Goal: Information Seeking & Learning: Learn about a topic

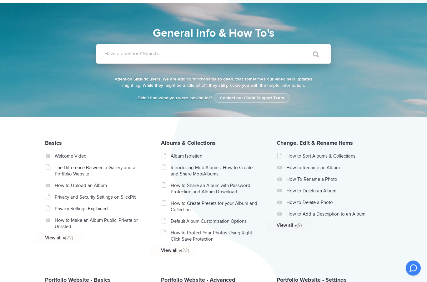
scroll to position [26, 0]
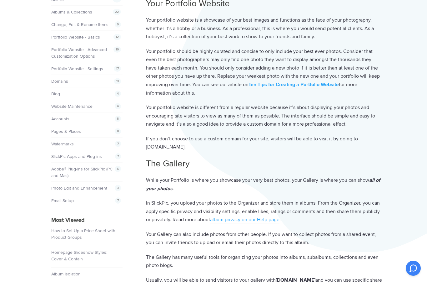
scroll to position [88, 0]
click at [318, 82] on strong "Ten Tips for Creating a Portfolio Website" at bounding box center [294, 85] width 90 height 6
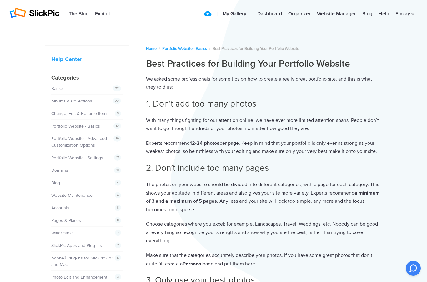
click at [238, 13] on link "My Gallery" at bounding box center [235, 14] width 30 height 13
click at [96, 125] on link "Portfolio Website - Basics" at bounding box center [75, 125] width 49 height 5
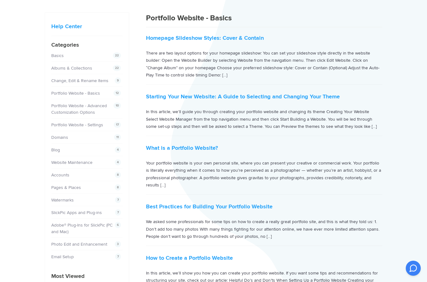
scroll to position [36, 0]
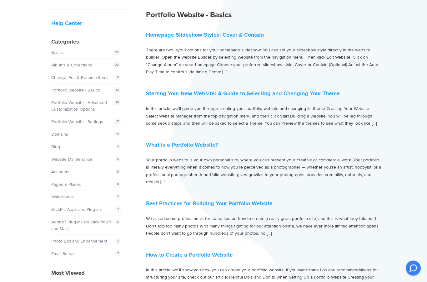
click at [199, 143] on link "What is a Portfolio Website?" at bounding box center [182, 144] width 72 height 7
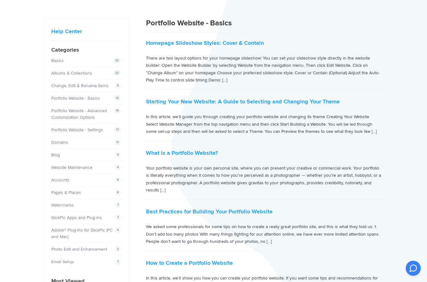
scroll to position [27, 0]
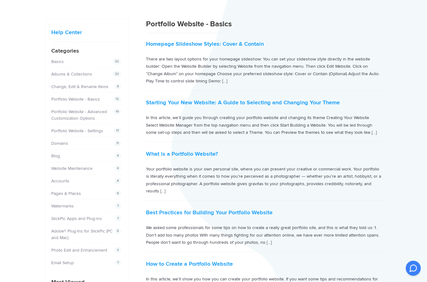
click at [245, 46] on link "Homepage Slideshow Styles: Cover & Contain" at bounding box center [205, 43] width 118 height 7
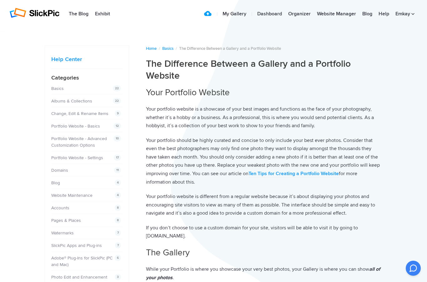
click at [49, 12] on img at bounding box center [34, 13] width 50 height 10
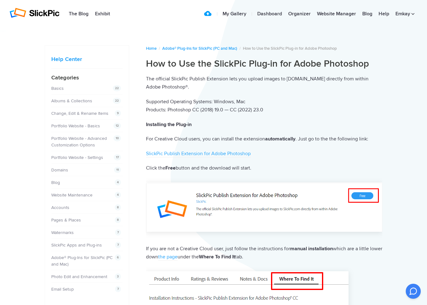
click at [216, 155] on link "SlickPic Publish Extension for Adobe Photoshop" at bounding box center [198, 153] width 105 height 7
click at [230, 155] on link "SlickPic Publish Extension for Adobe Photoshop" at bounding box center [198, 153] width 105 height 7
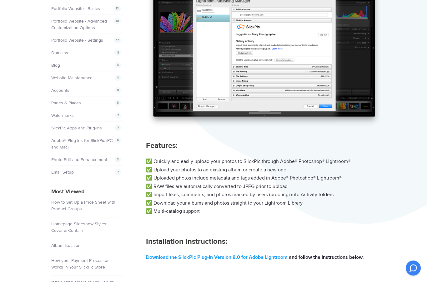
scroll to position [117, 0]
click at [273, 254] on link "Download the SlickPic Plug-in Version 8.0 for Adobe Lightroom" at bounding box center [217, 257] width 142 height 7
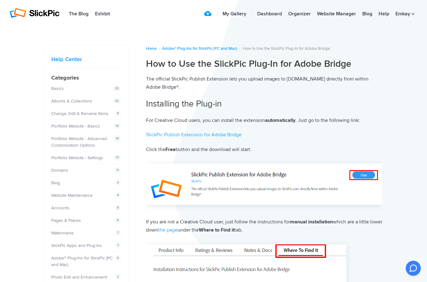
click at [224, 136] on link "SlickPic Publish Extension for Adobe Bridge" at bounding box center [194, 134] width 96 height 7
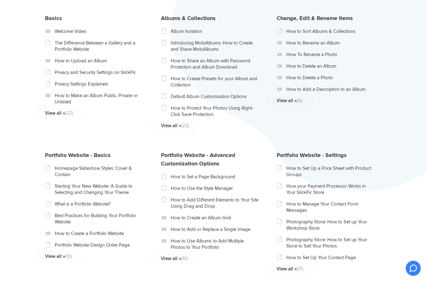
scroll to position [147, 0]
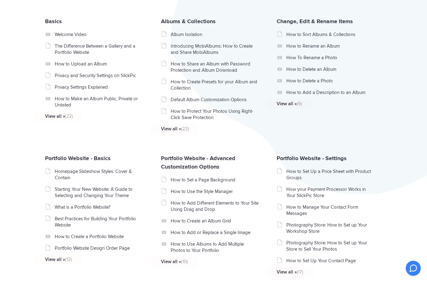
click at [117, 173] on link "Homepage Slideshow Styles: Cover & Contain" at bounding box center [99, 174] width 89 height 13
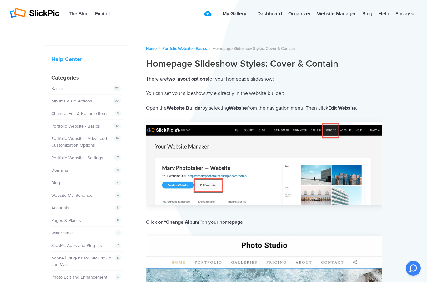
scroll to position [0, 0]
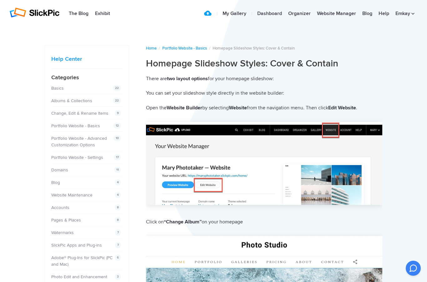
click at [339, 9] on link "Website Manager" at bounding box center [336, 14] width 45 height 13
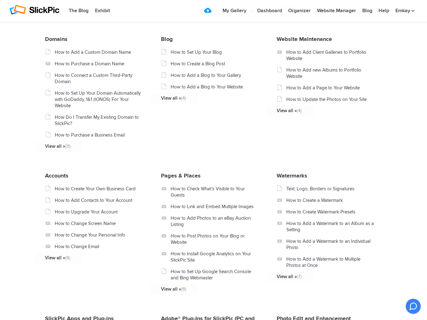
scroll to position [407, 0]
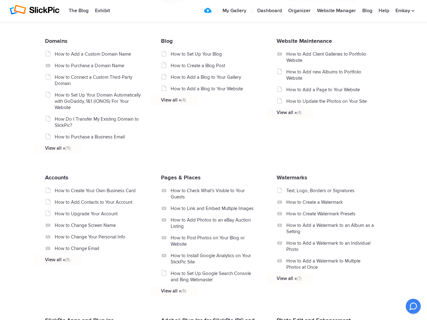
click at [287, 44] on link "Website Maintenance" at bounding box center [304, 41] width 55 height 7
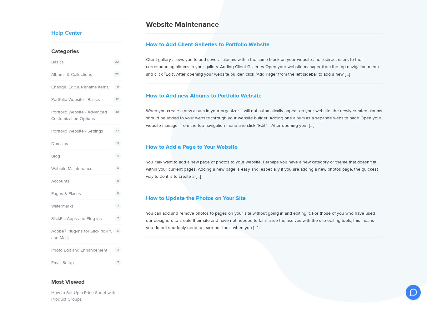
scroll to position [13, 0]
click at [58, 73] on link "Basics" at bounding box center [57, 75] width 13 height 5
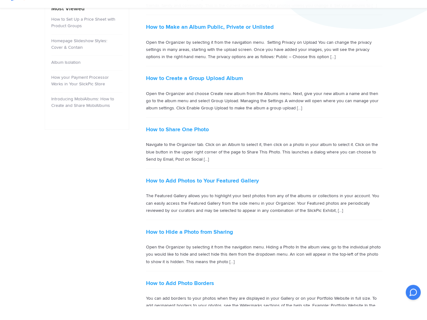
scroll to position [286, 0]
click at [237, 191] on link "How to Add Photos to Your Featured Gallery" at bounding box center [202, 194] width 113 height 7
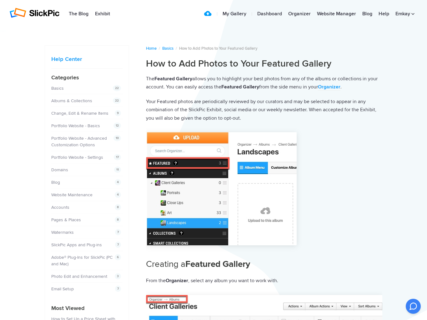
click at [298, 12] on link "Organizer" at bounding box center [299, 14] width 29 height 13
